Goal: Task Accomplishment & Management: Use online tool/utility

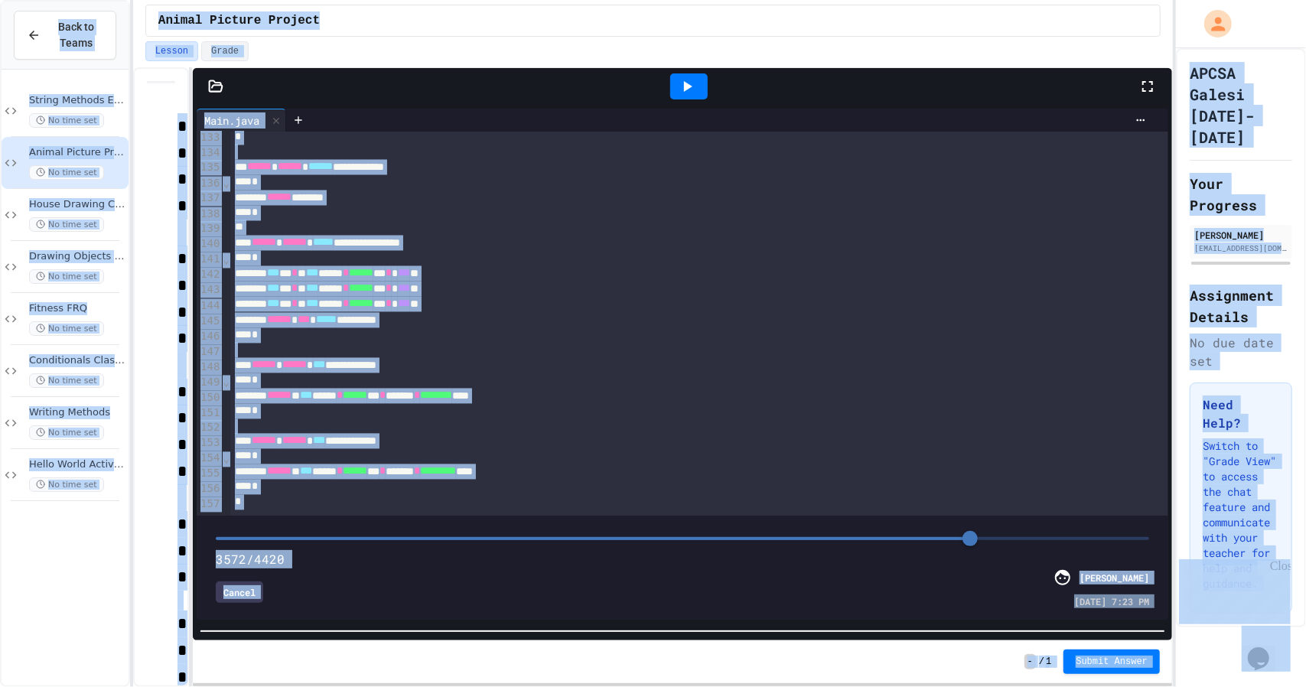
copy body "**********"
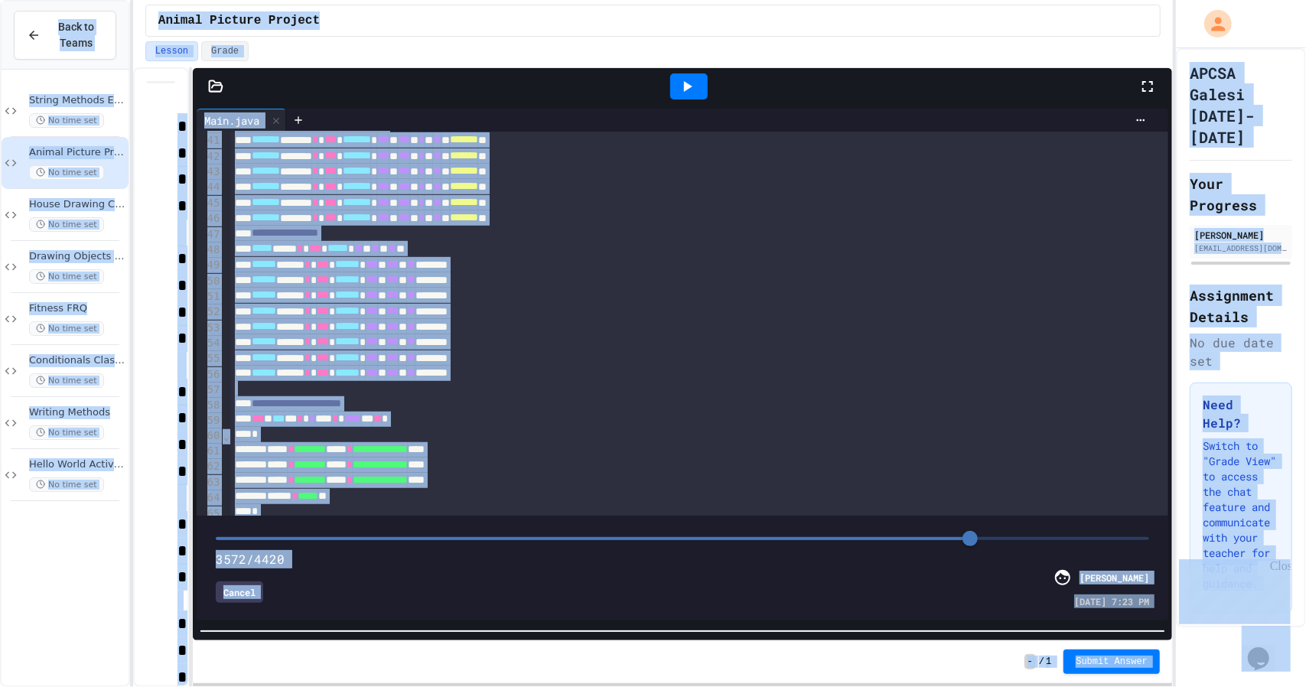
scroll to position [545, 0]
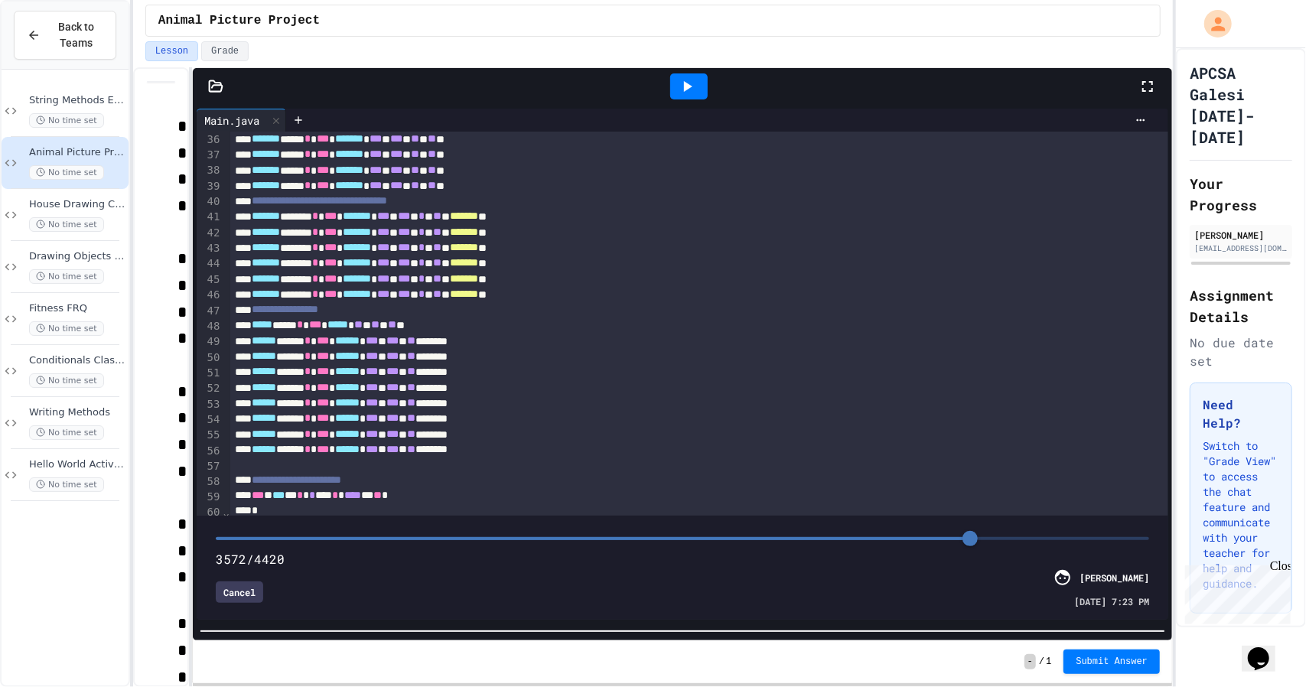
click at [465, 374] on div "****** ***** * *** ****** * *** * *** * ** ********" at bounding box center [683, 371] width 906 height 15
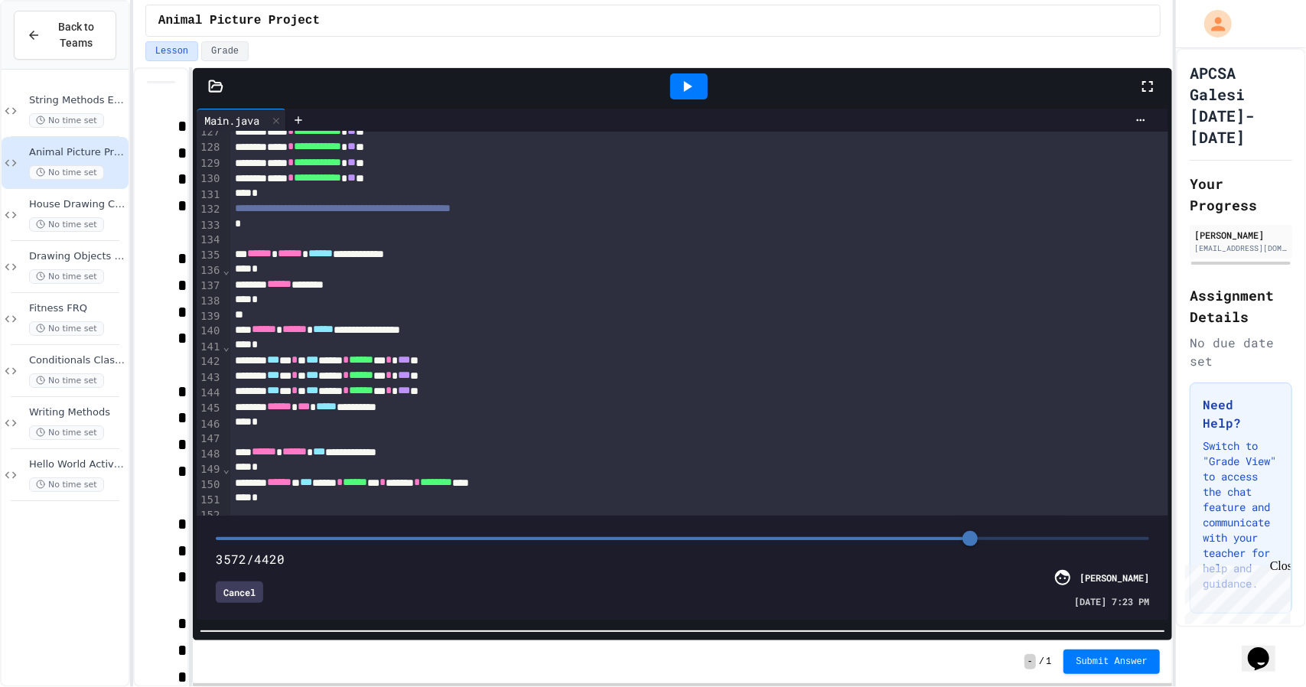
drag, startPoint x: 962, startPoint y: 526, endPoint x: 975, endPoint y: 529, distance: 13.2
click at [975, 531] on span at bounding box center [969, 538] width 15 height 15
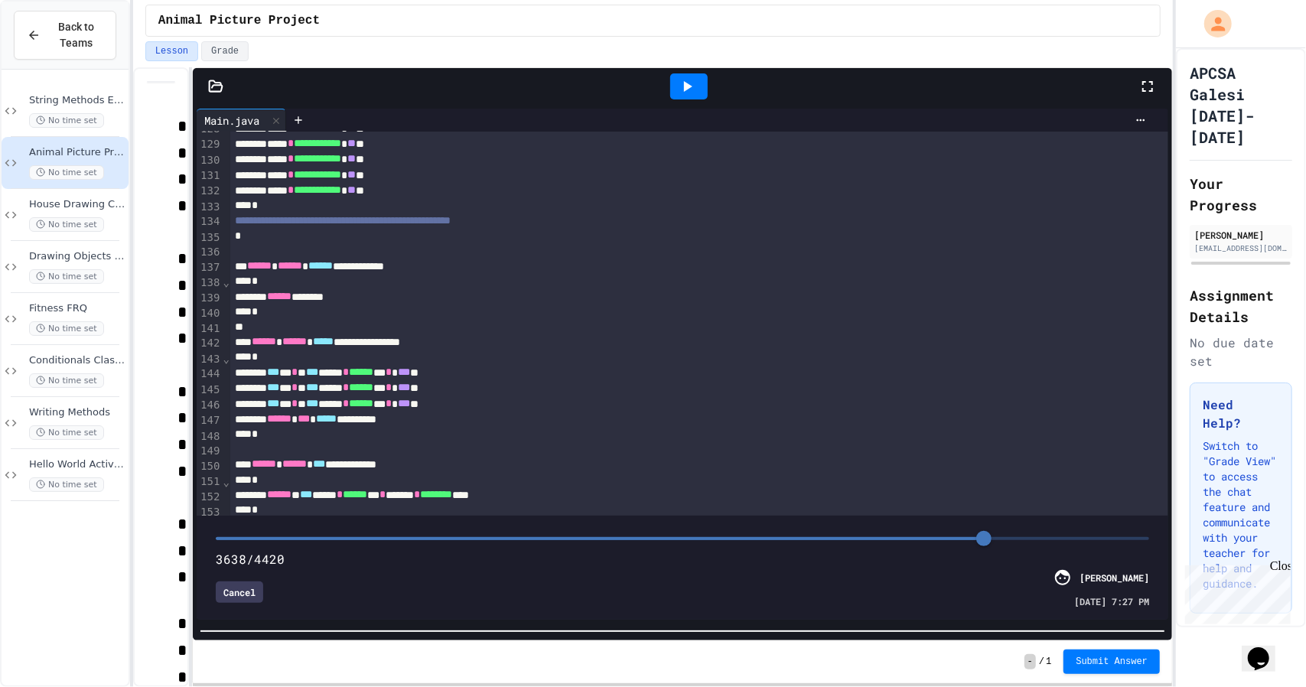
scroll to position [1813, 0]
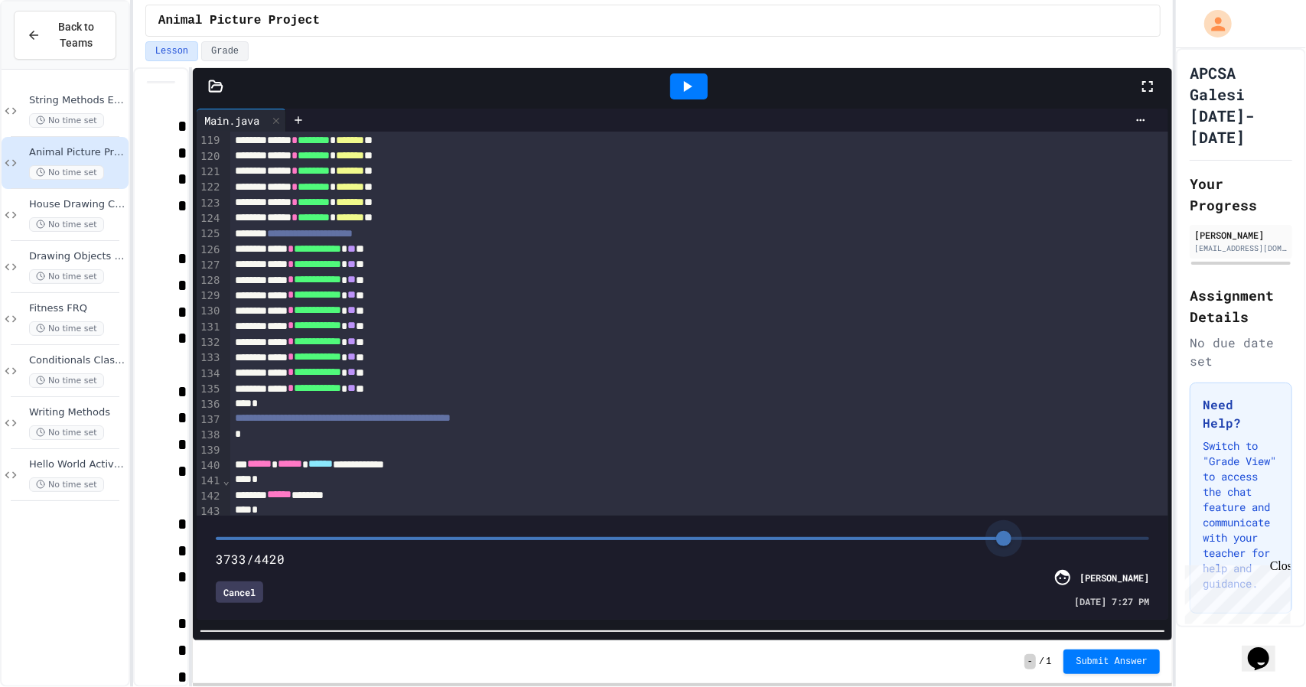
drag, startPoint x: 969, startPoint y: 527, endPoint x: 1002, endPoint y: 526, distance: 33.7
click at [1002, 531] on span at bounding box center [1003, 538] width 15 height 15
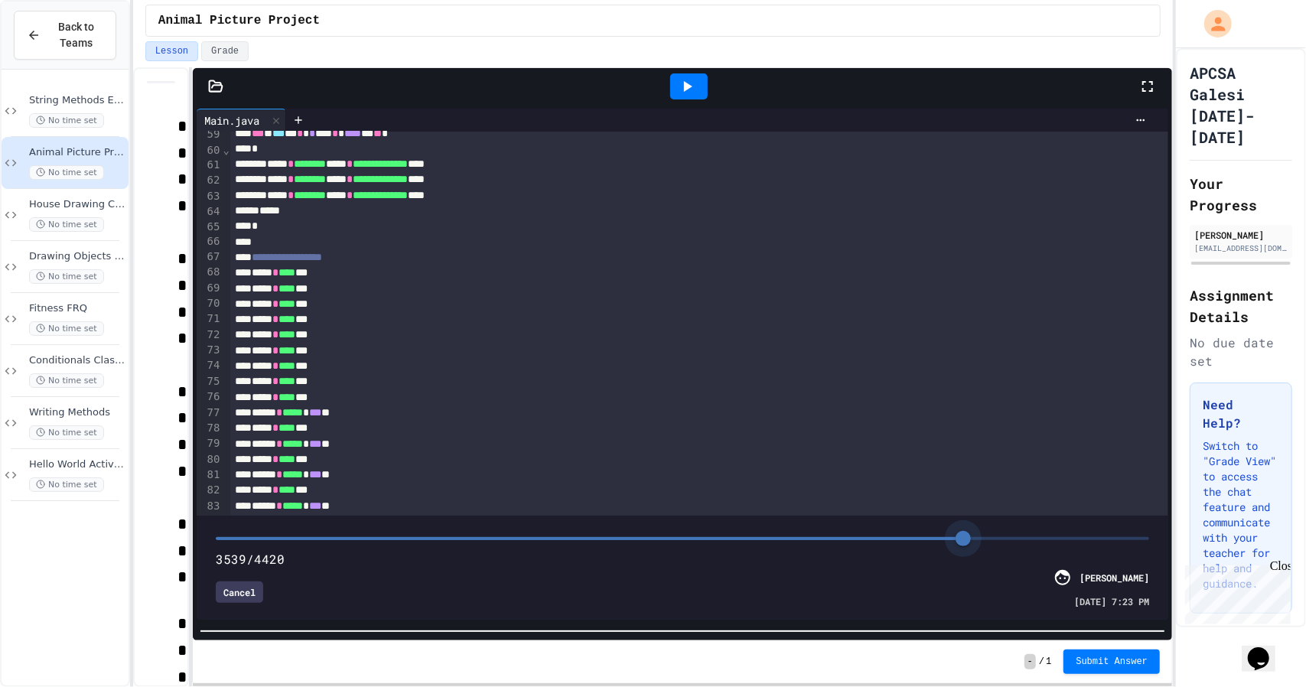
scroll to position [878, 0]
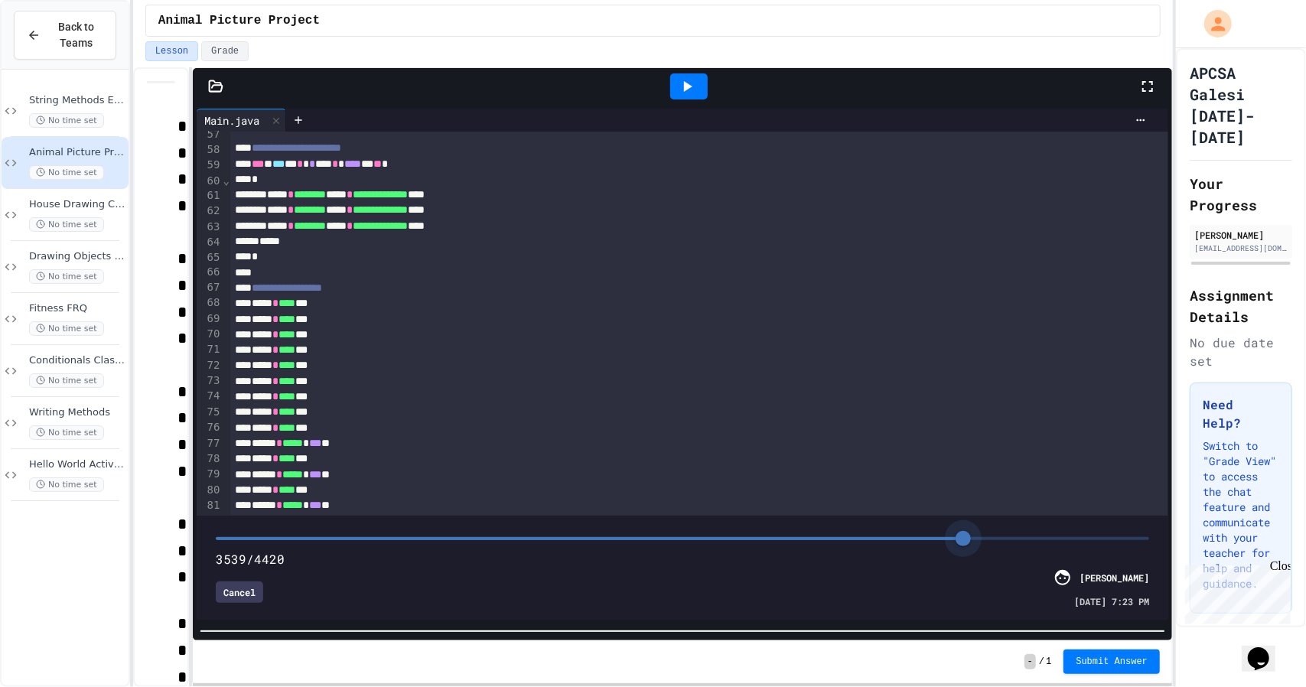
type input "****"
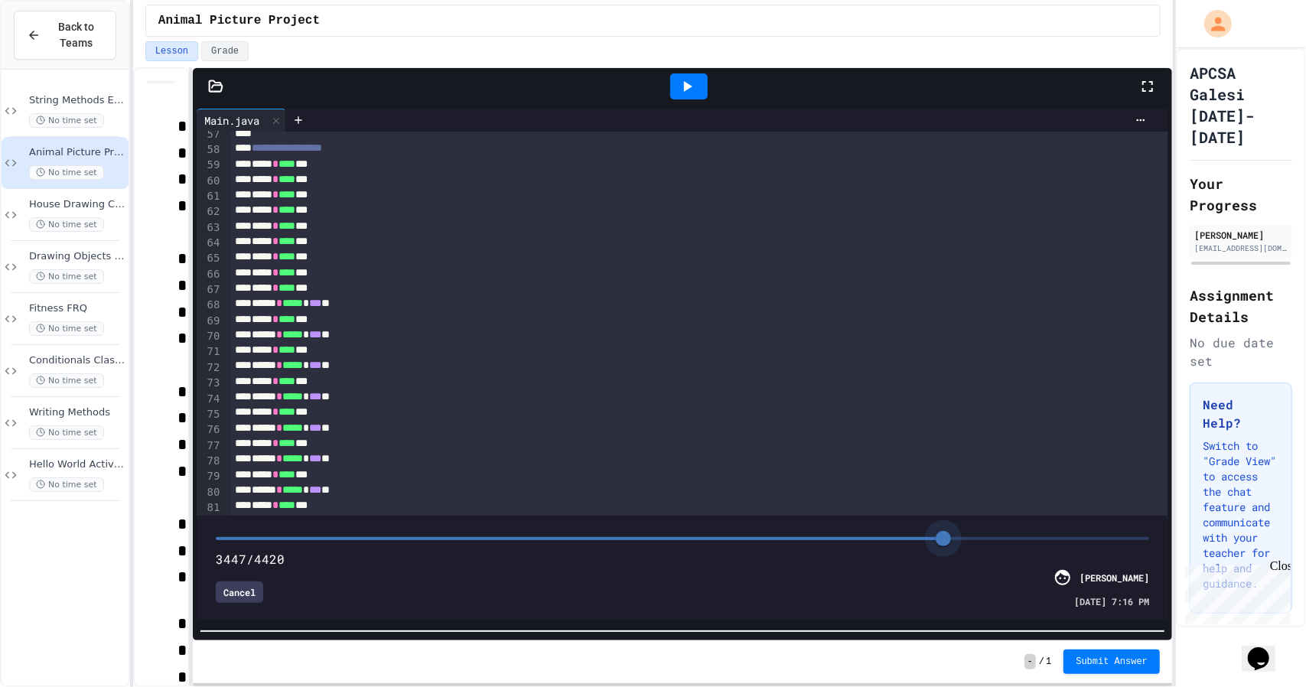
drag, startPoint x: 1001, startPoint y: 532, endPoint x: 935, endPoint y: 529, distance: 66.6
click at [936, 531] on span at bounding box center [943, 538] width 15 height 15
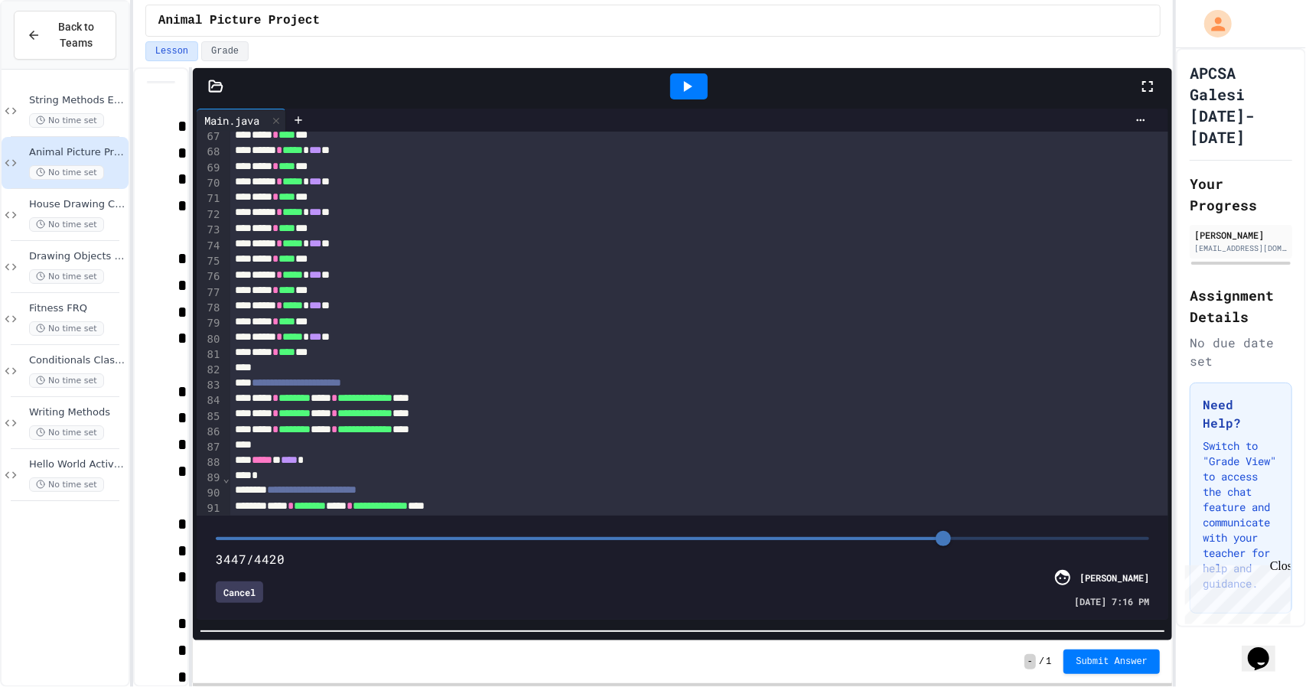
click at [247, 581] on div "Cancel" at bounding box center [239, 591] width 47 height 21
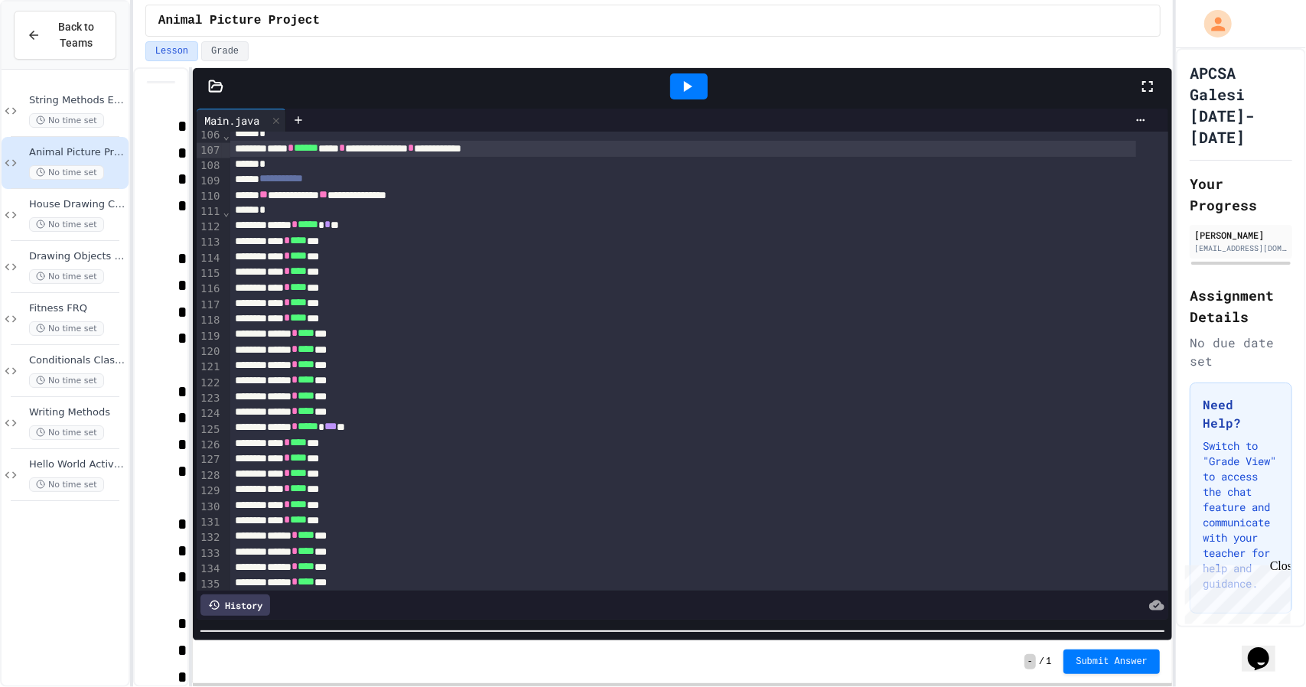
scroll to position [1484, 0]
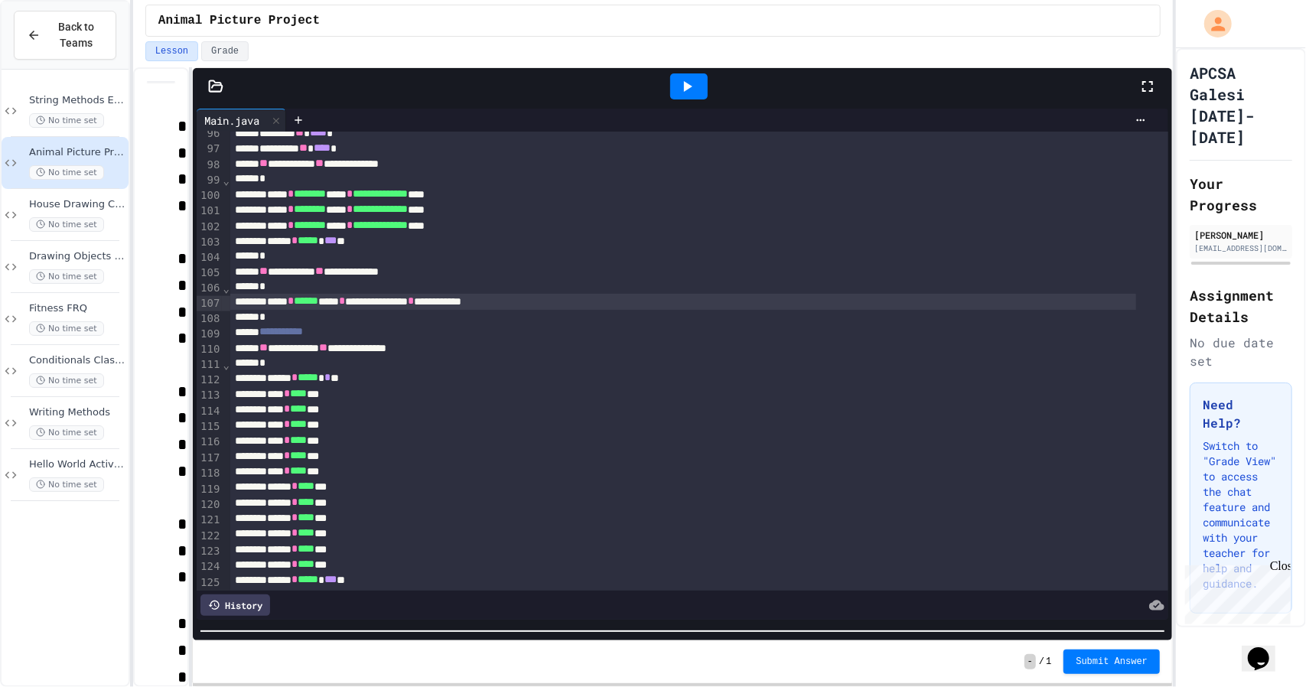
click at [249, 607] on div "History" at bounding box center [683, 605] width 972 height 29
click at [246, 601] on div "History" at bounding box center [235, 604] width 70 height 21
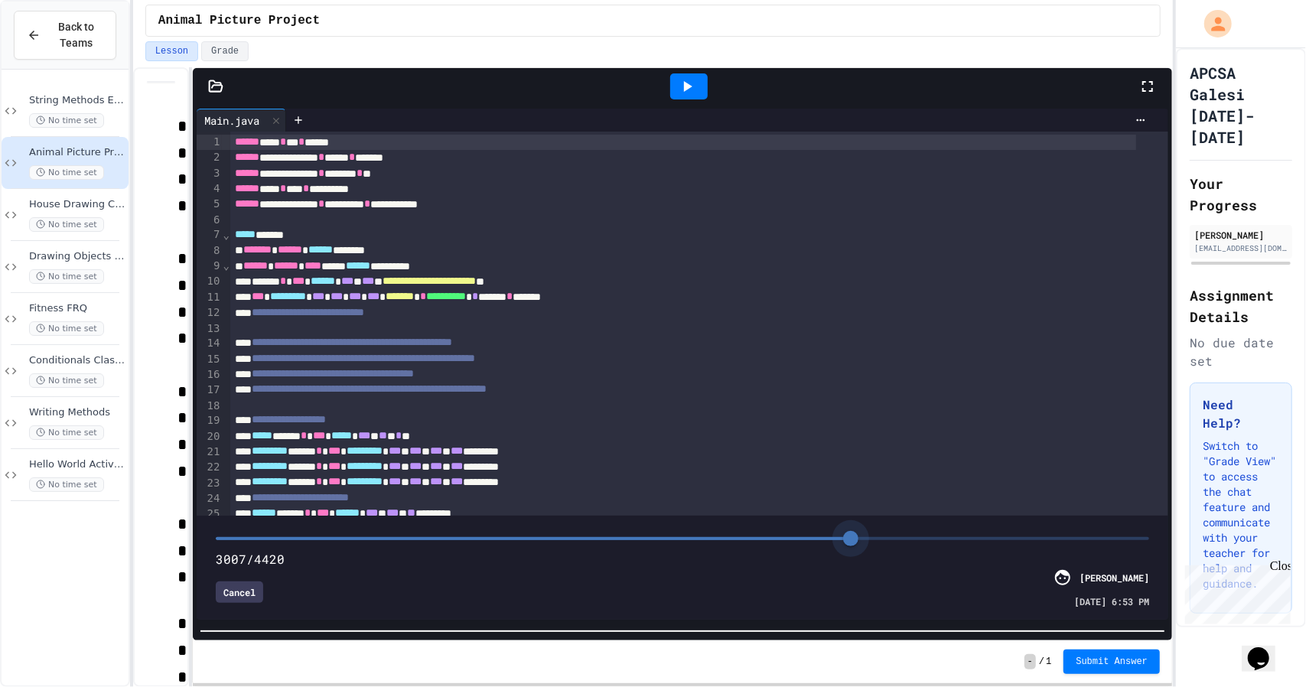
drag, startPoint x: 926, startPoint y: 529, endPoint x: 835, endPoint y: 526, distance: 90.4
click at [843, 531] on span at bounding box center [850, 538] width 15 height 15
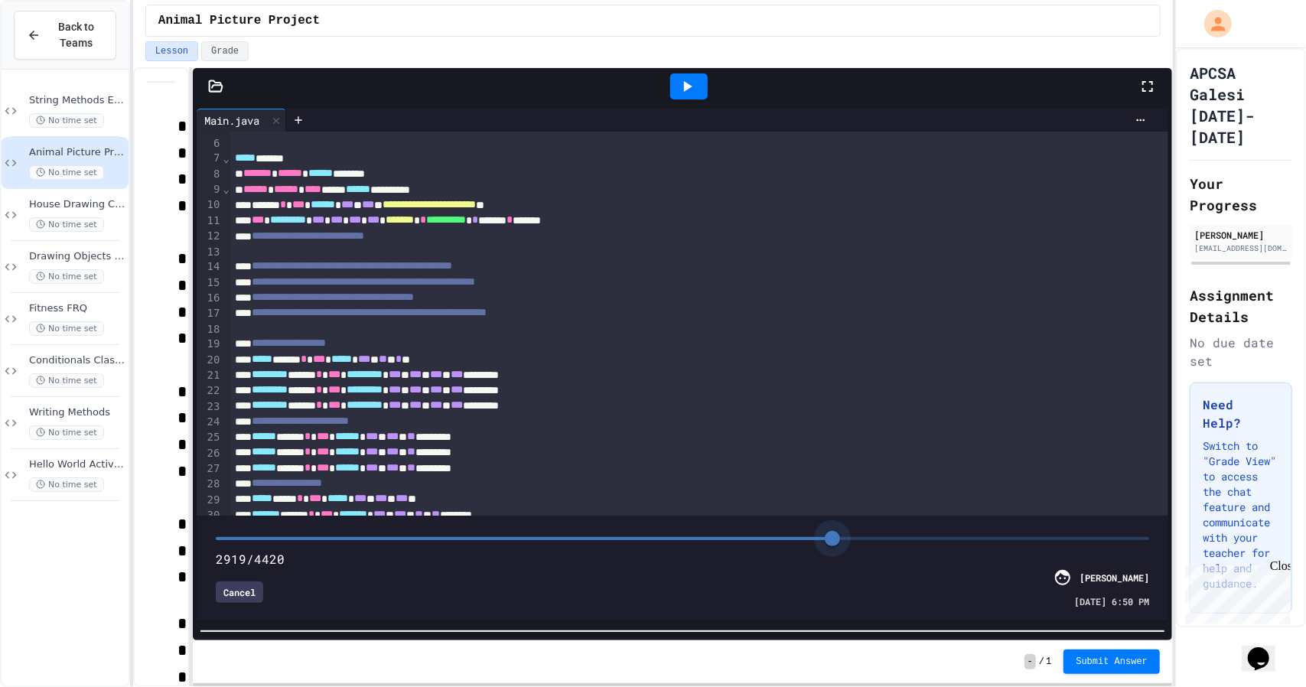
drag, startPoint x: 946, startPoint y: 524, endPoint x: 825, endPoint y: 529, distance: 121.0
click at [825, 529] on span at bounding box center [682, 538] width 933 height 23
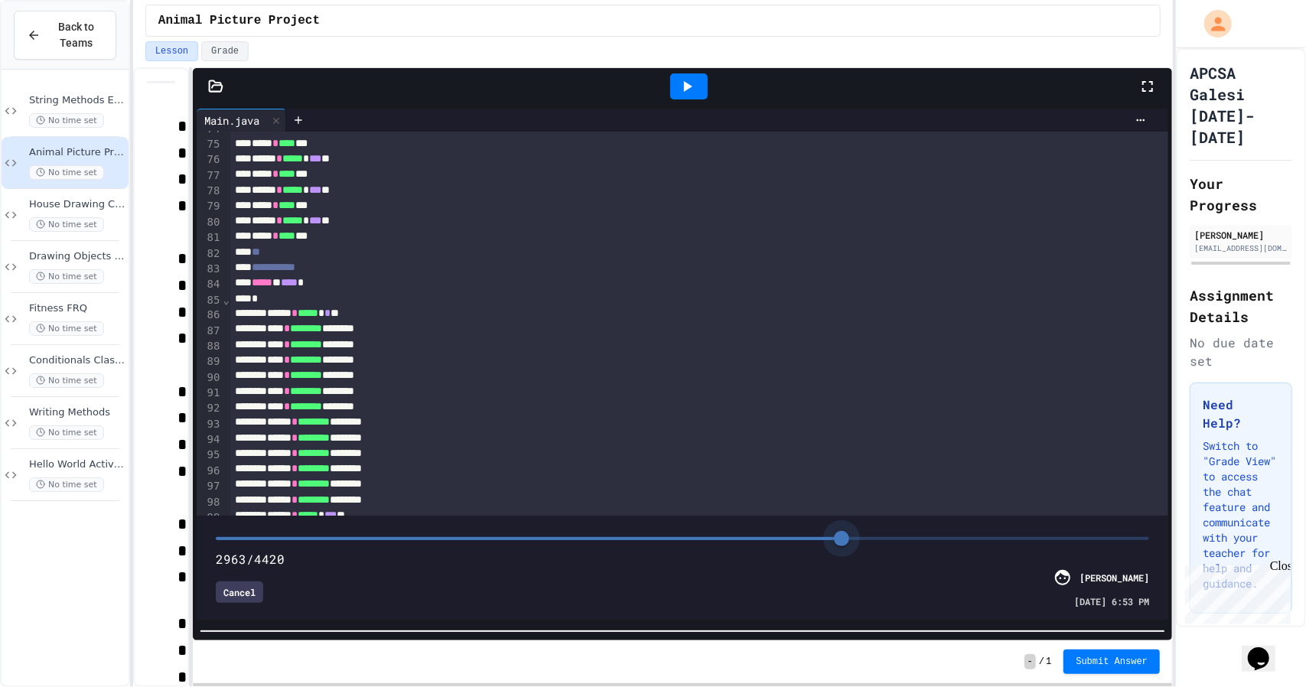
scroll to position [1086, 0]
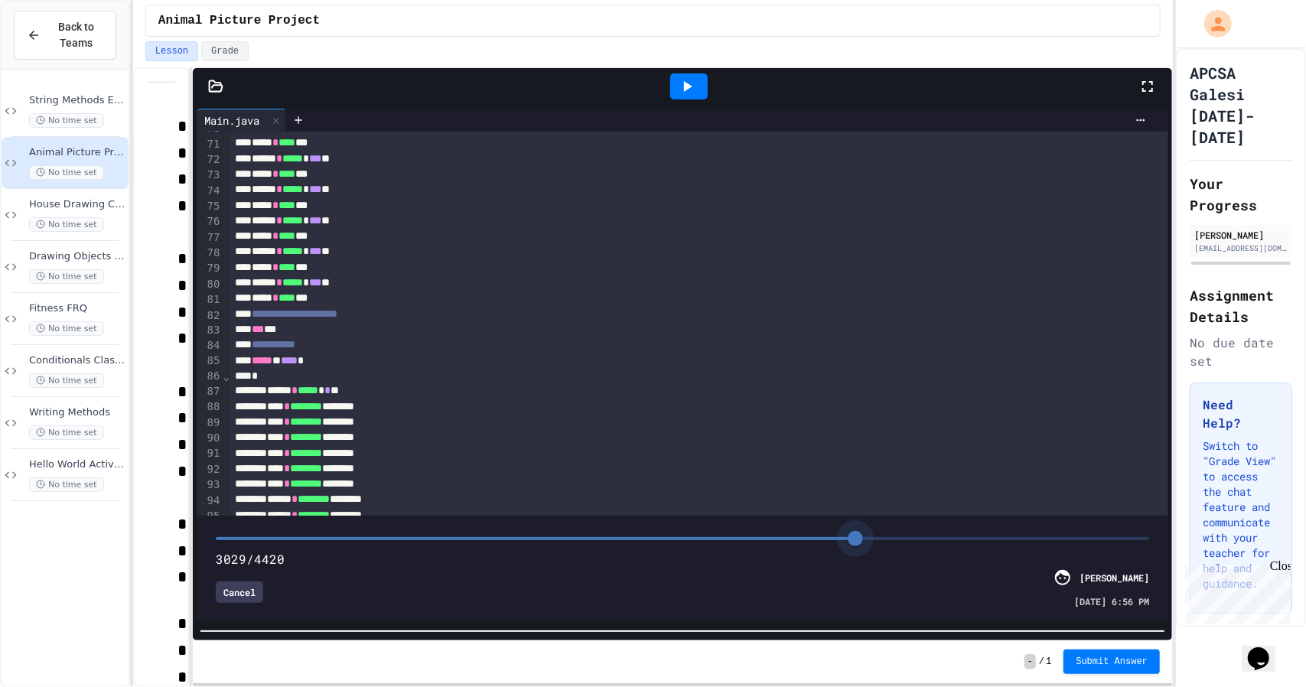
drag, startPoint x: 826, startPoint y: 521, endPoint x: 848, endPoint y: 523, distance: 21.5
click at [848, 531] on span at bounding box center [855, 538] width 15 height 15
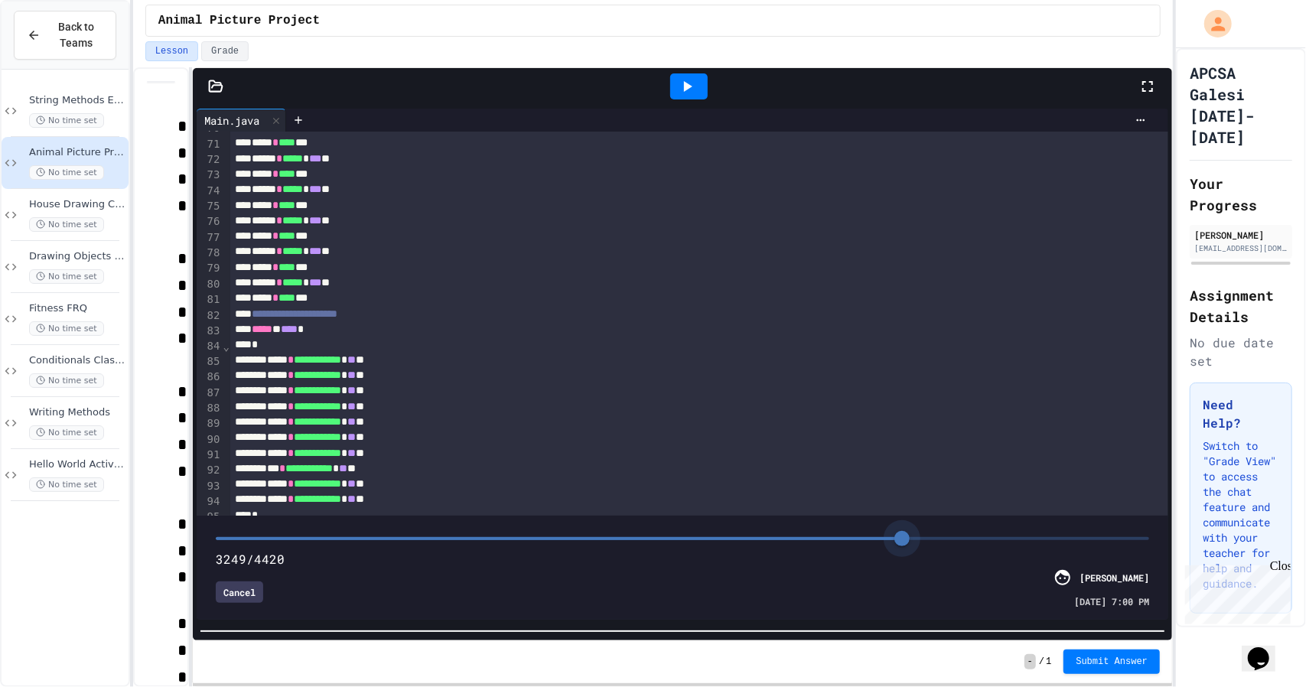
drag, startPoint x: 851, startPoint y: 524, endPoint x: 894, endPoint y: 535, distance: 44.2
click at [894, 535] on span at bounding box center [901, 538] width 15 height 15
click at [887, 532] on span at bounding box center [894, 538] width 15 height 15
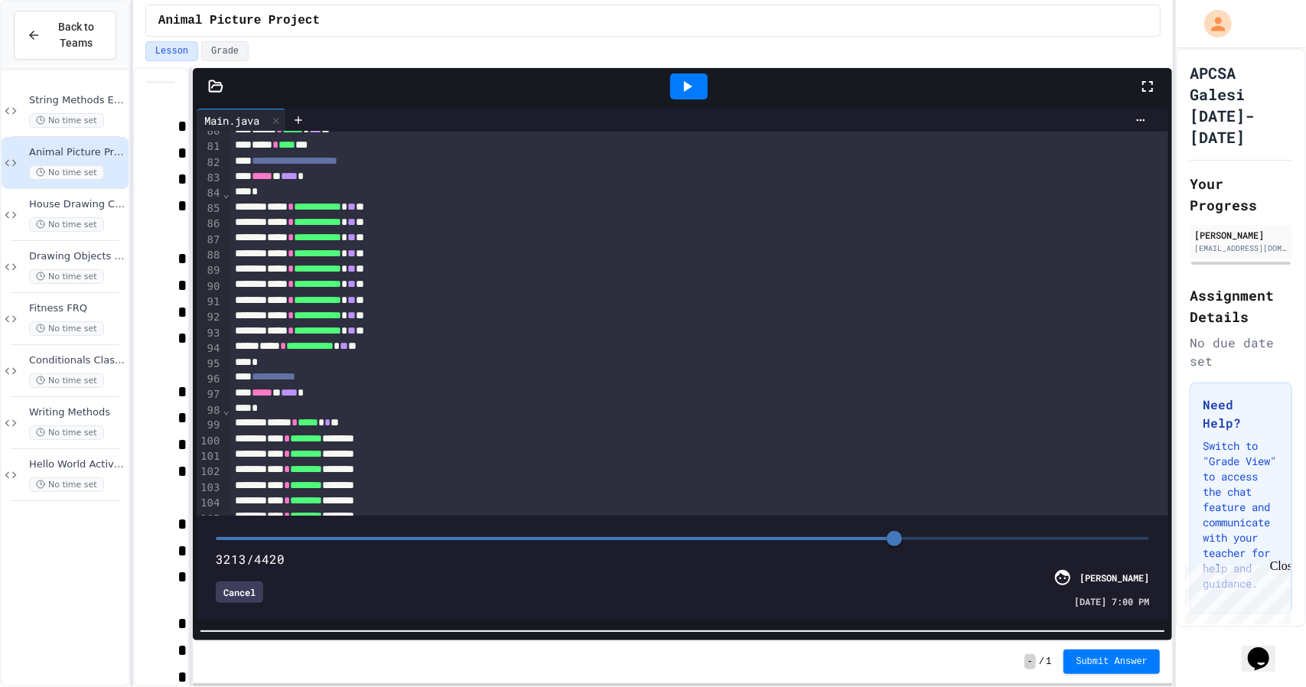
scroll to position [1162, 0]
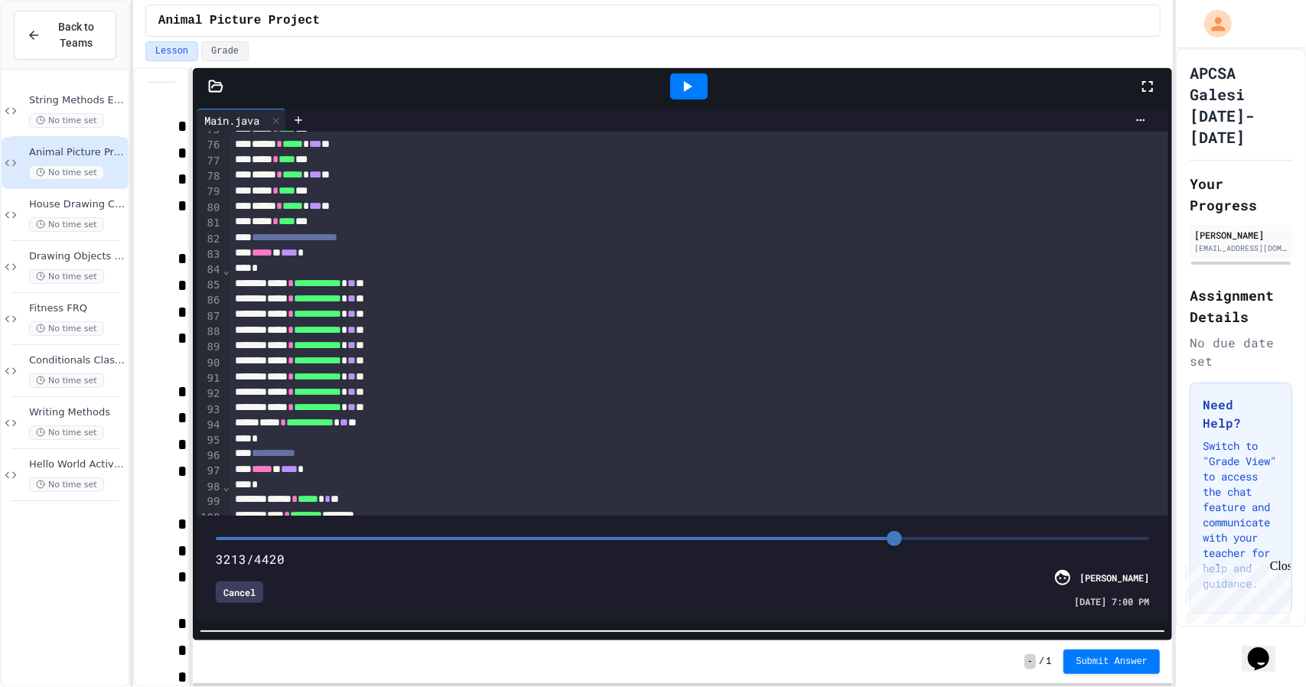
type input "****"
click at [891, 532] on span at bounding box center [898, 538] width 15 height 15
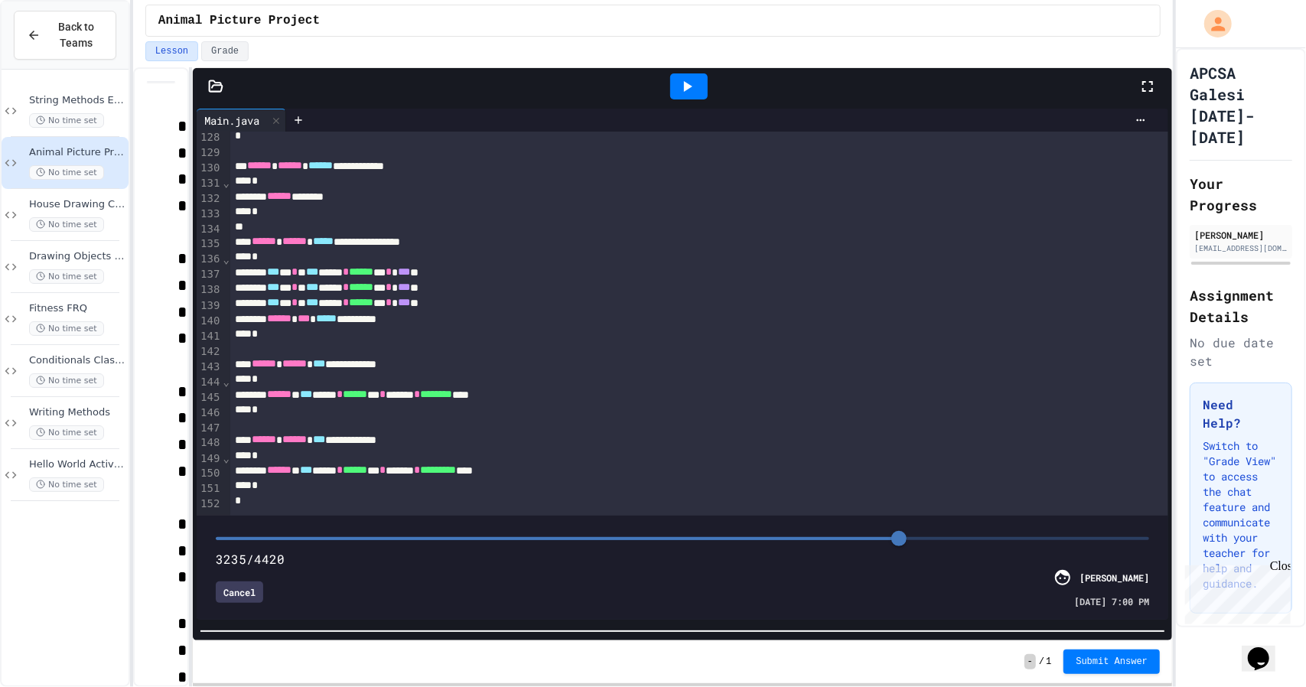
click at [529, 327] on div "*" at bounding box center [683, 334] width 906 height 15
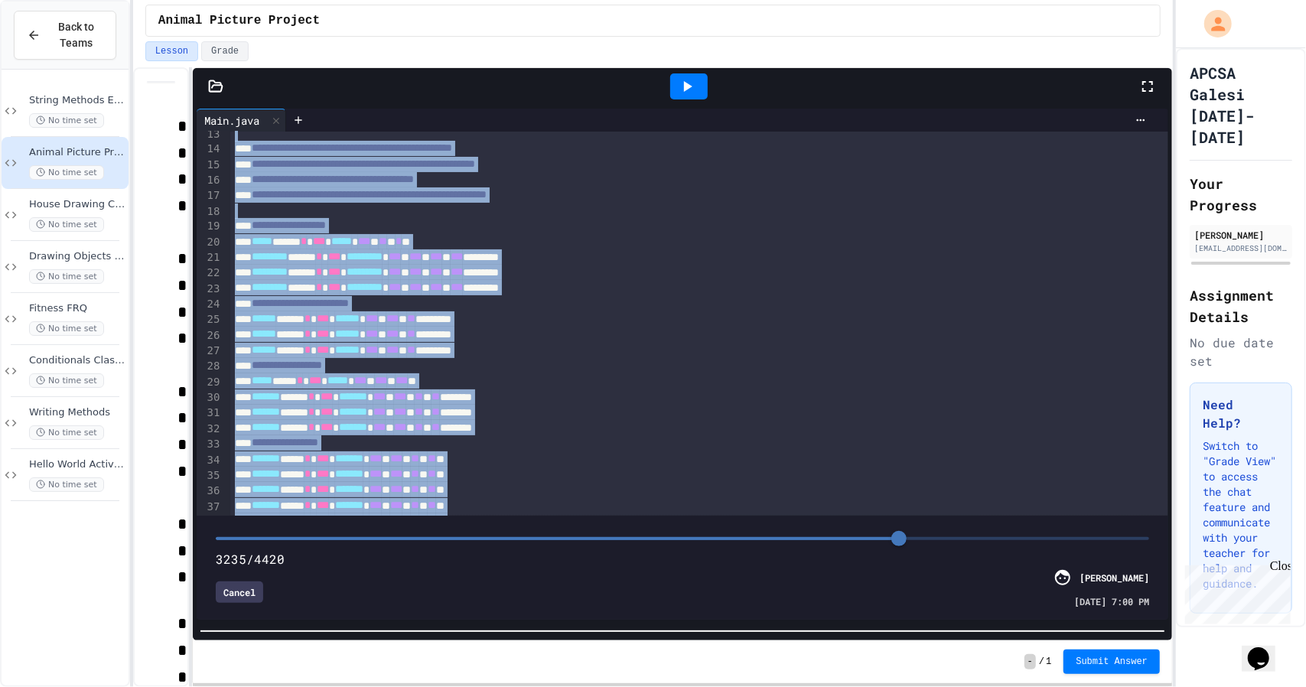
scroll to position [0, 0]
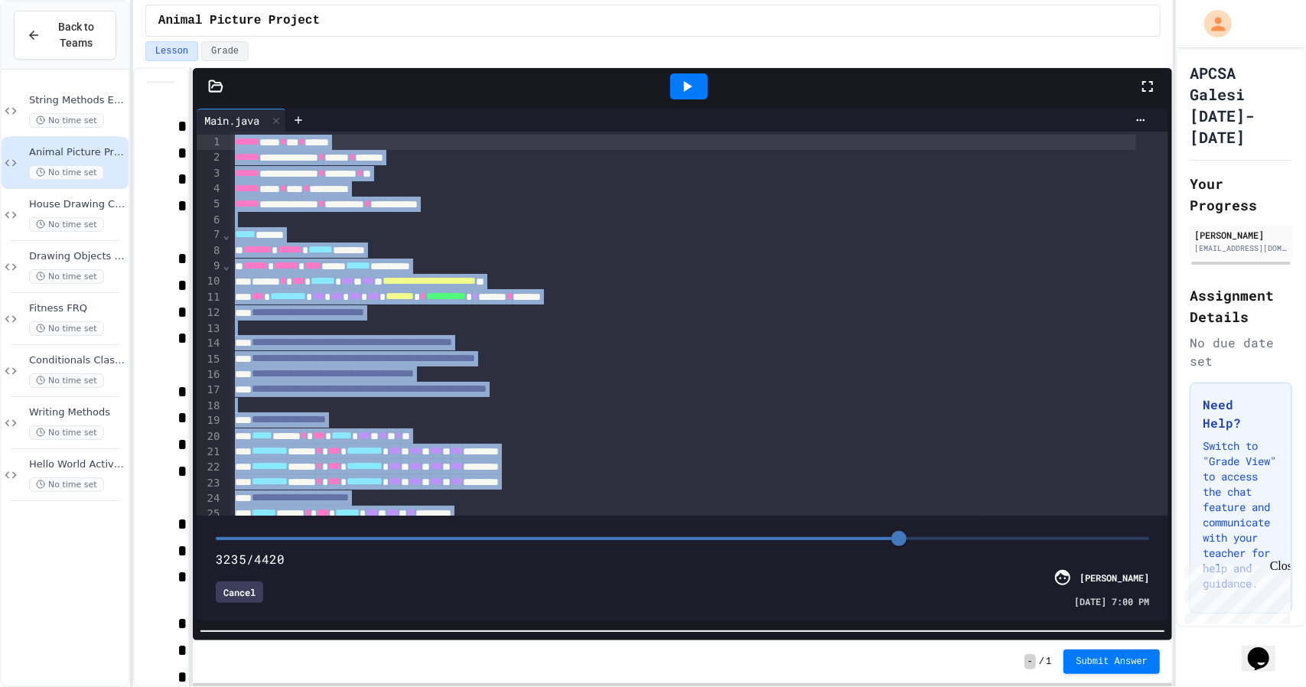
drag, startPoint x: 278, startPoint y: 484, endPoint x: 225, endPoint y: 11, distance: 475.8
click at [225, 11] on div "**********" at bounding box center [653, 343] width 1040 height 687
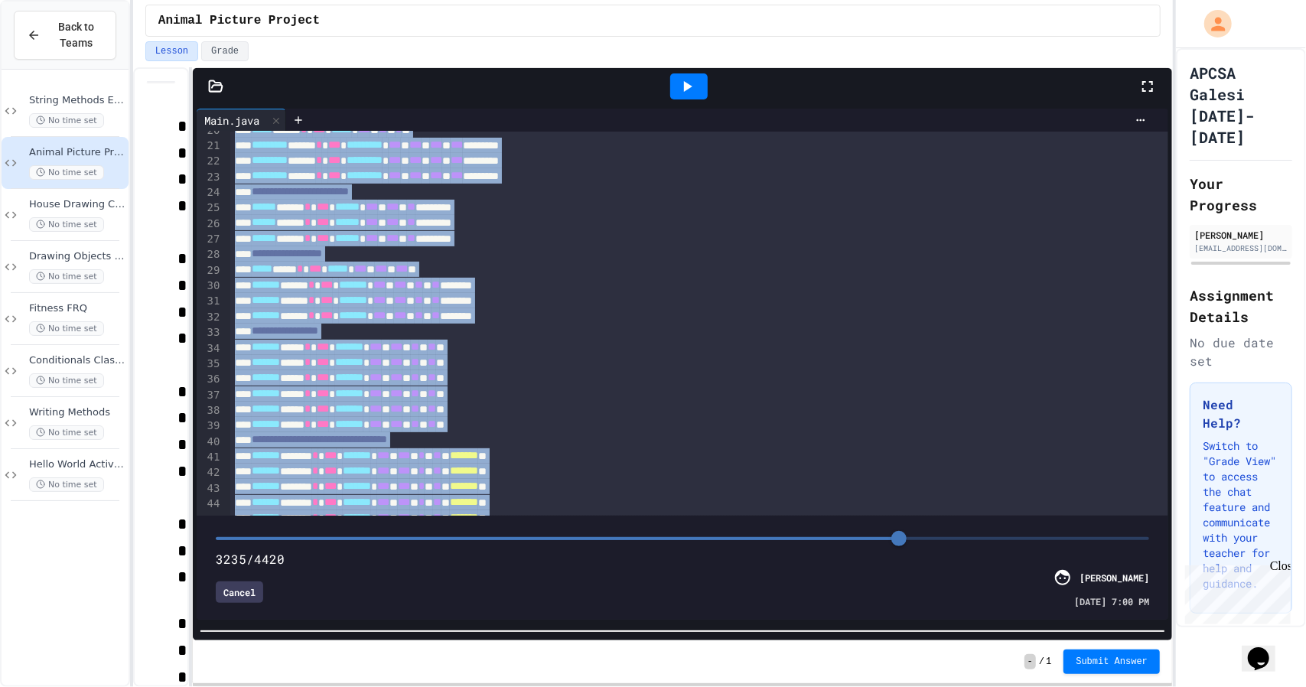
scroll to position [536, 0]
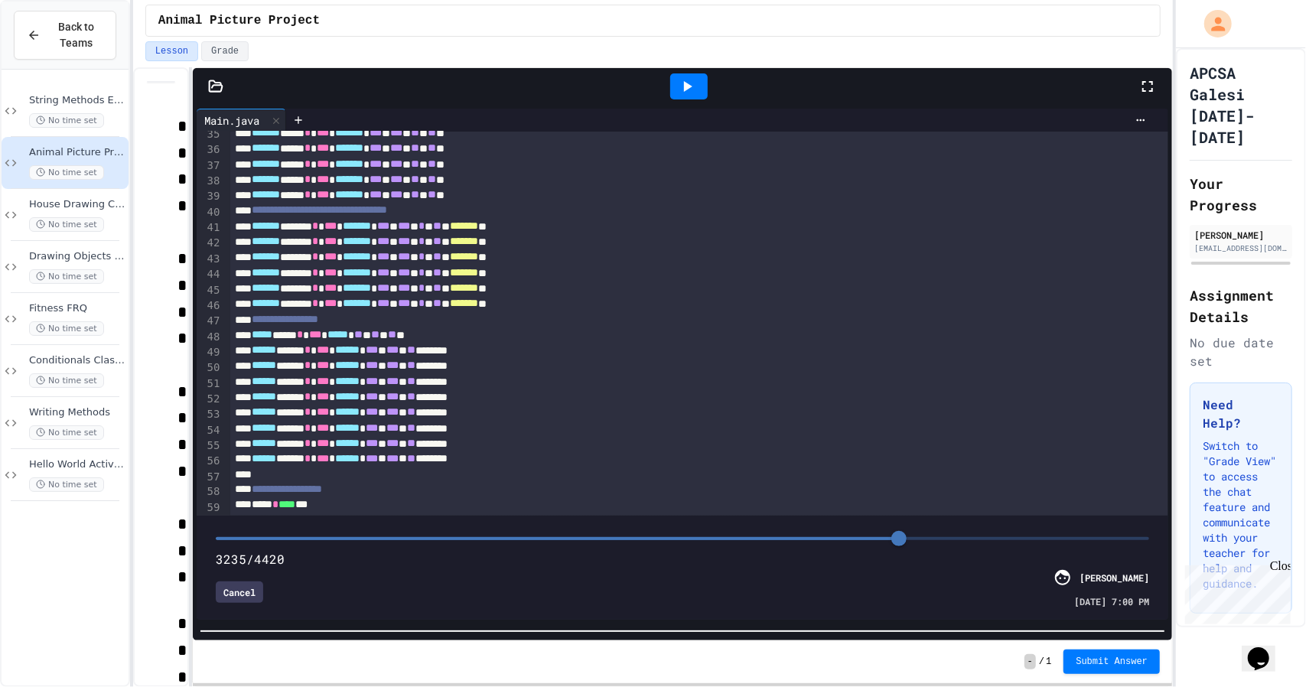
click at [236, 582] on div "Cancel" at bounding box center [239, 591] width 47 height 21
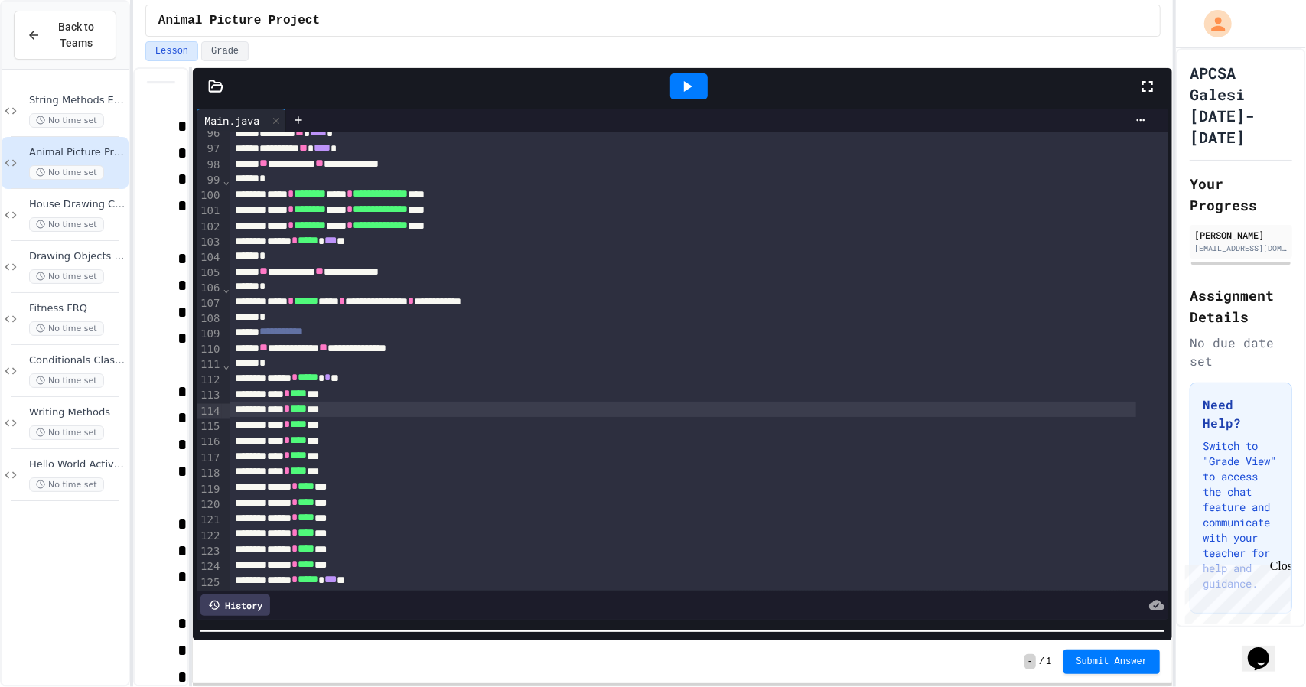
click at [431, 409] on div "**** * **** ***" at bounding box center [683, 409] width 906 height 15
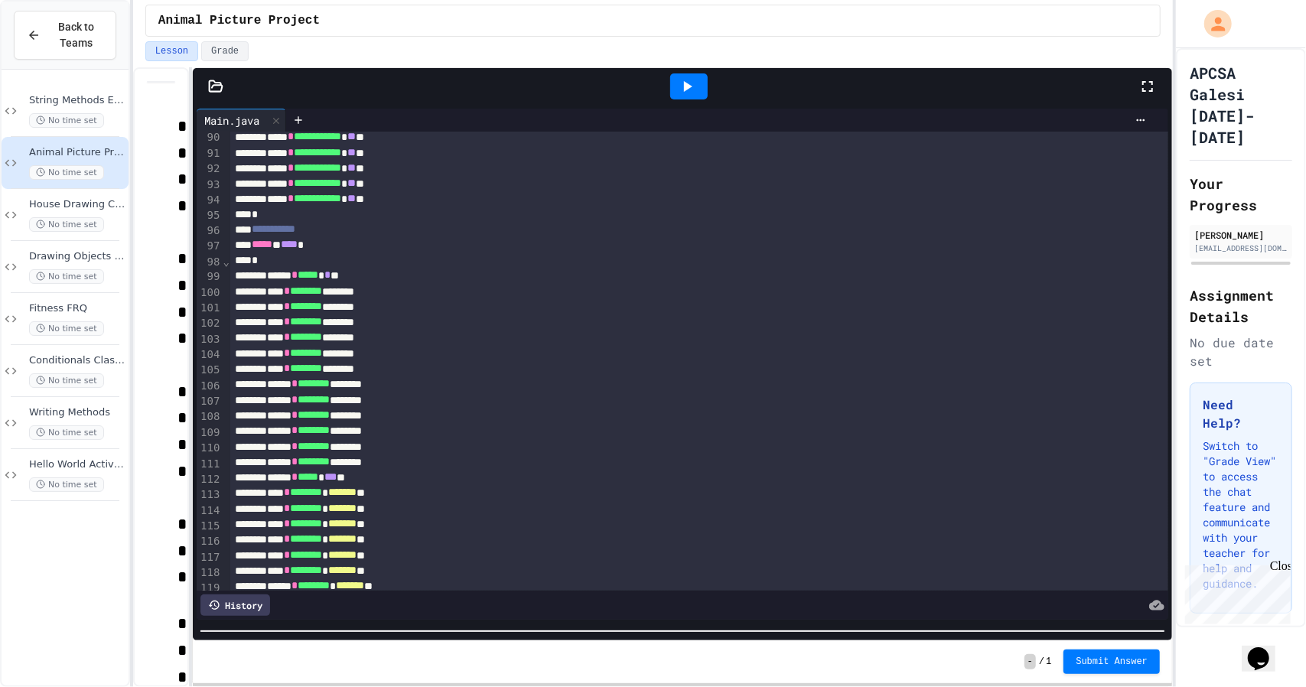
scroll to position [1311, 0]
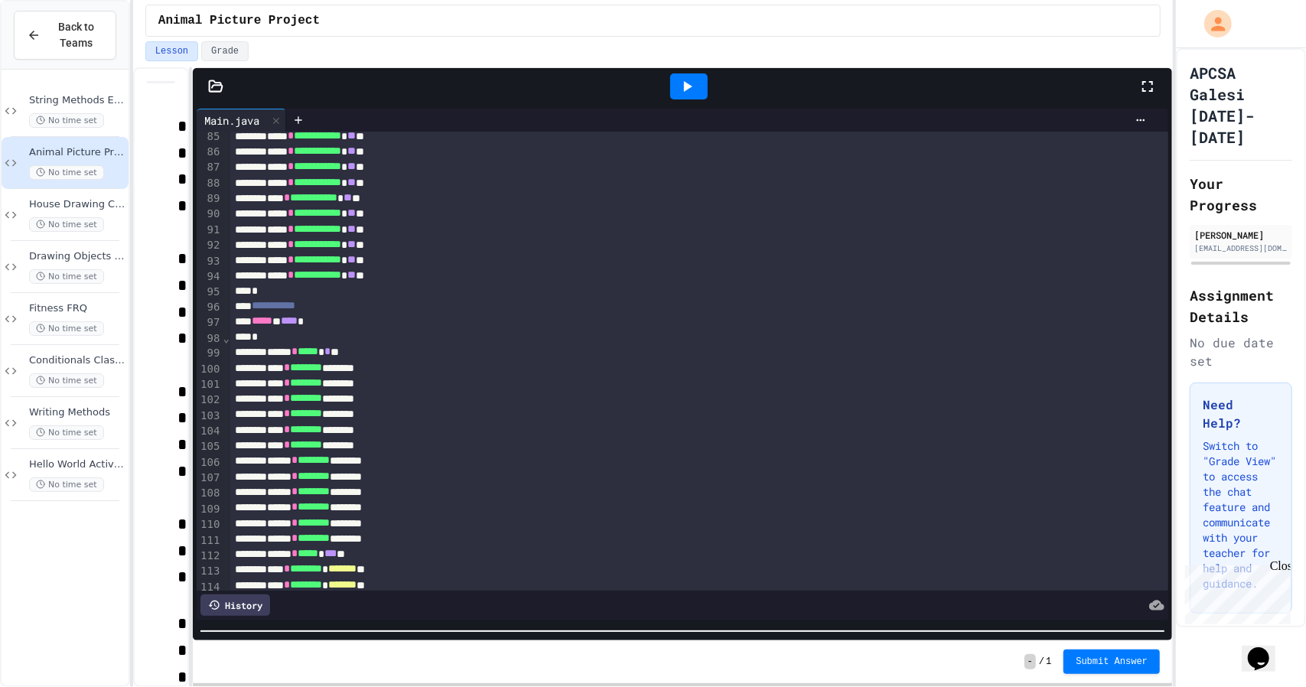
click at [711, 640] on div "**********" at bounding box center [682, 373] width 979 height 536
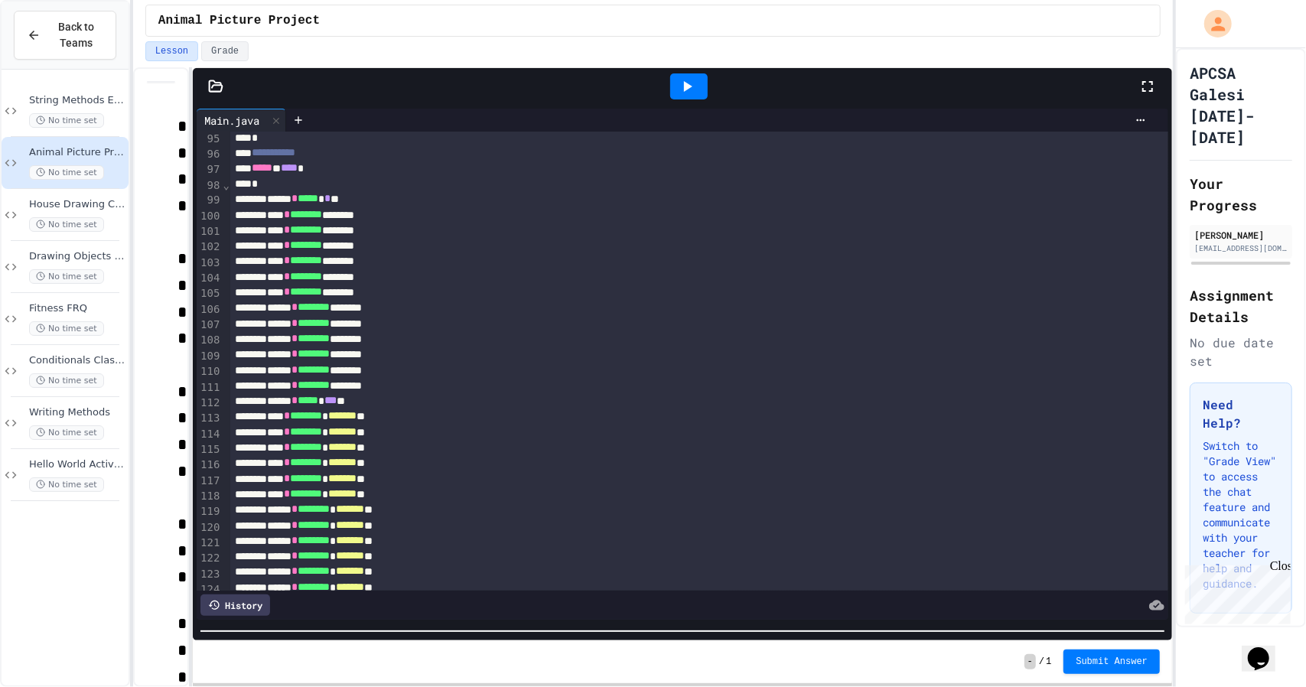
scroll to position [1541, 0]
